Goal: Transaction & Acquisition: Purchase product/service

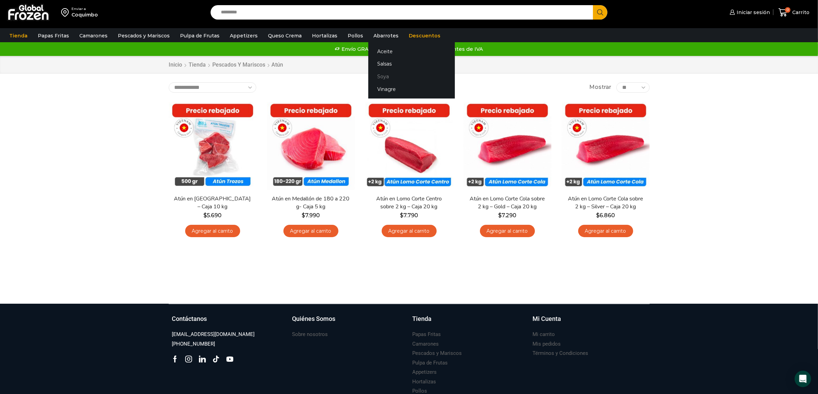
click at [375, 76] on link "Soya" at bounding box center [411, 76] width 87 height 13
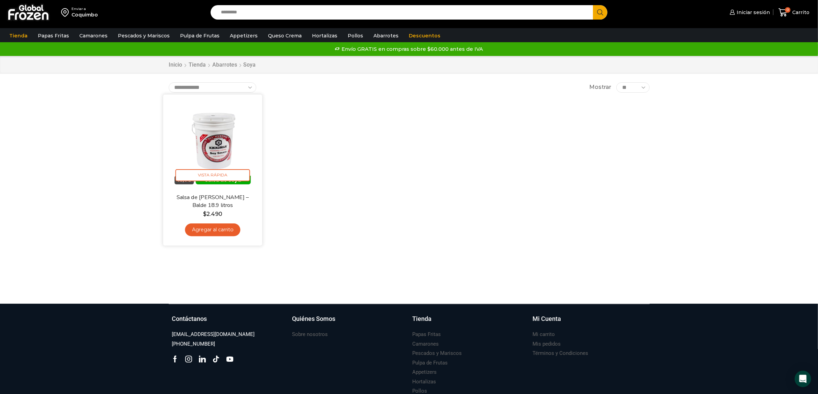
click at [205, 147] on img at bounding box center [212, 144] width 89 height 89
click at [224, 142] on img at bounding box center [212, 144] width 89 height 89
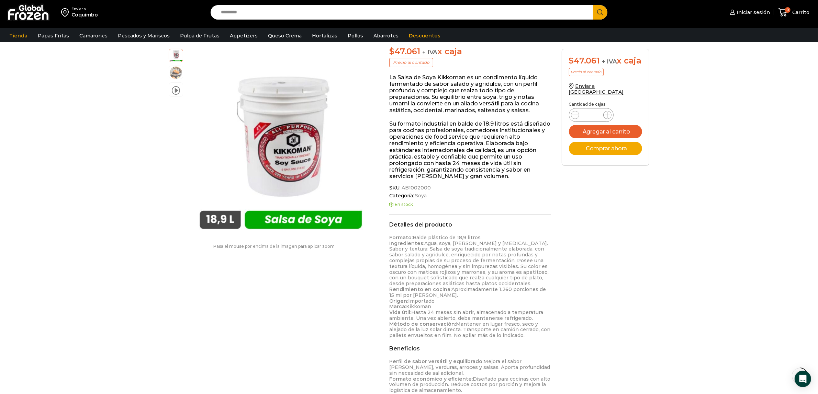
scroll to position [86, 0]
